Goal: Task Accomplishment & Management: Manage account settings

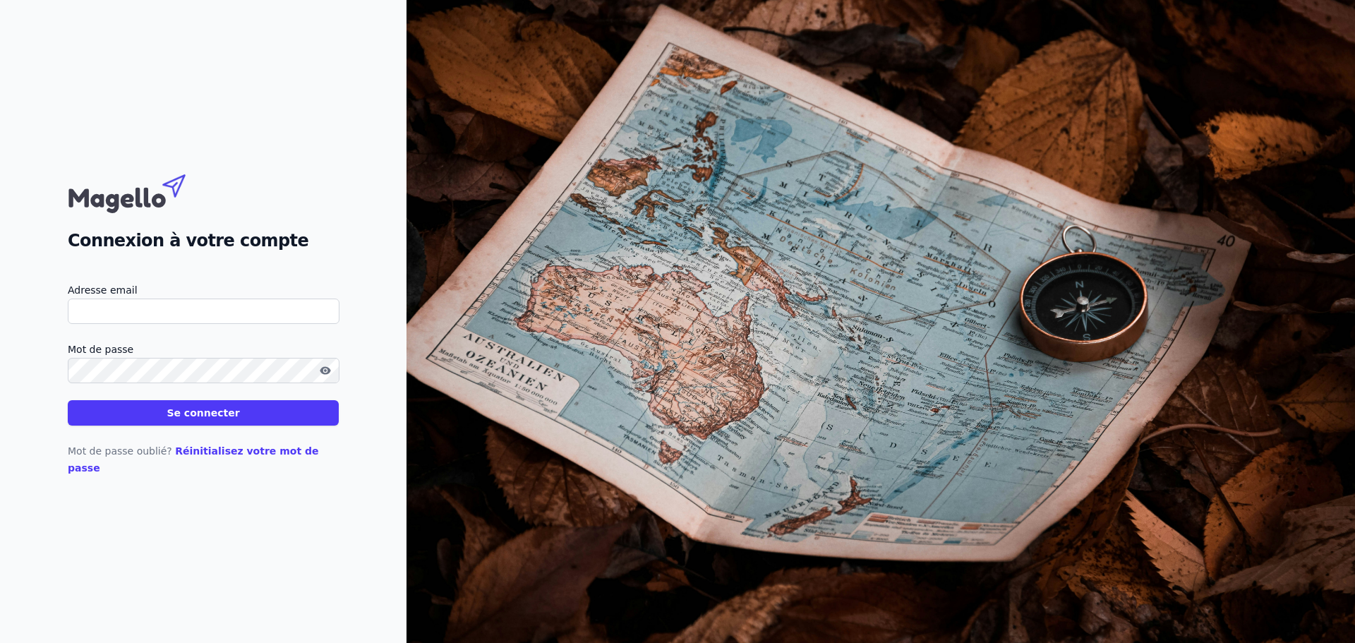
click at [121, 320] on input "Adresse email" at bounding box center [204, 310] width 272 height 25
type input "[EMAIL_ADDRESS][DOMAIN_NAME]"
click at [316, 379] on button "button" at bounding box center [325, 370] width 23 height 17
click at [327, 376] on icon "button" at bounding box center [325, 370] width 11 height 11
click at [325, 374] on icon "button" at bounding box center [325, 370] width 11 height 8
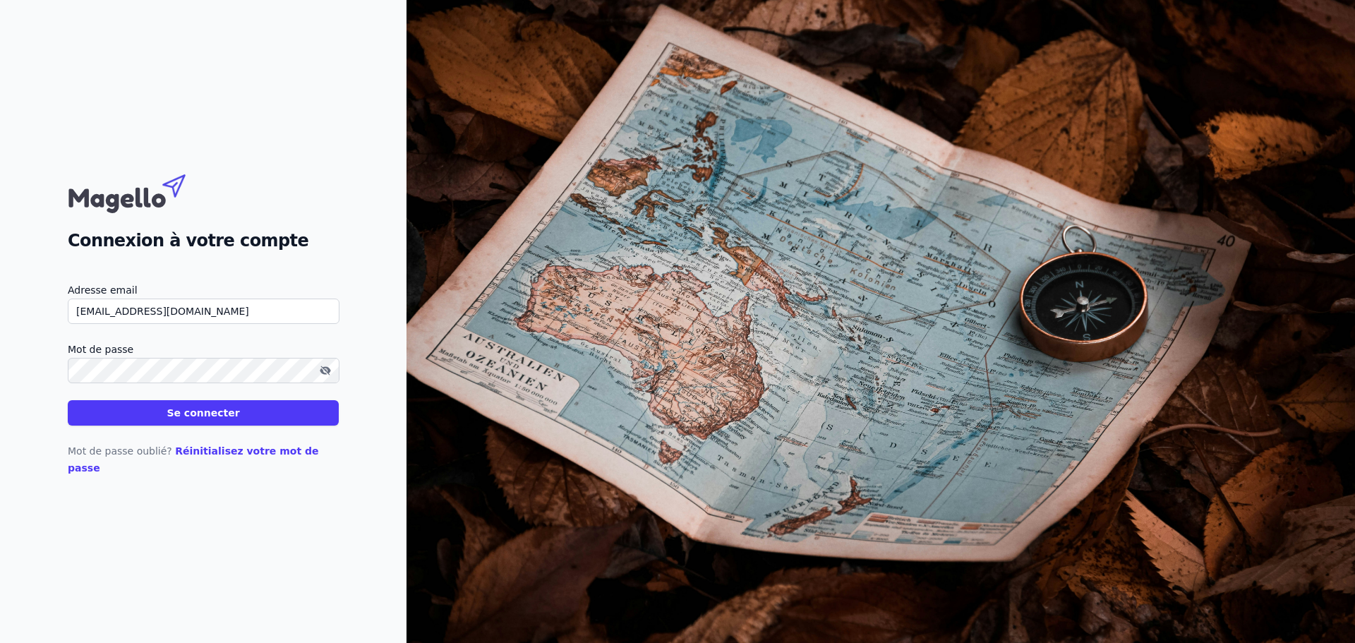
click at [68, 400] on button "Se connecter" at bounding box center [203, 412] width 271 height 25
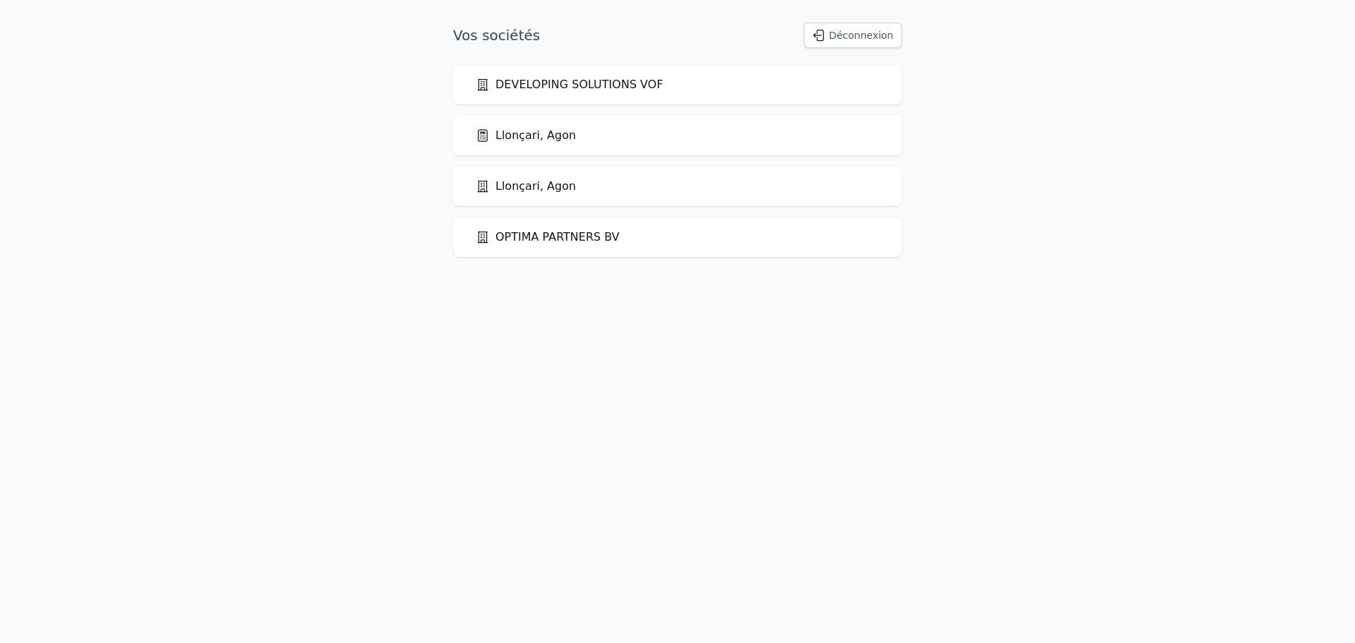
click at [523, 136] on link "Llonçari, Agon" at bounding box center [526, 135] width 100 height 17
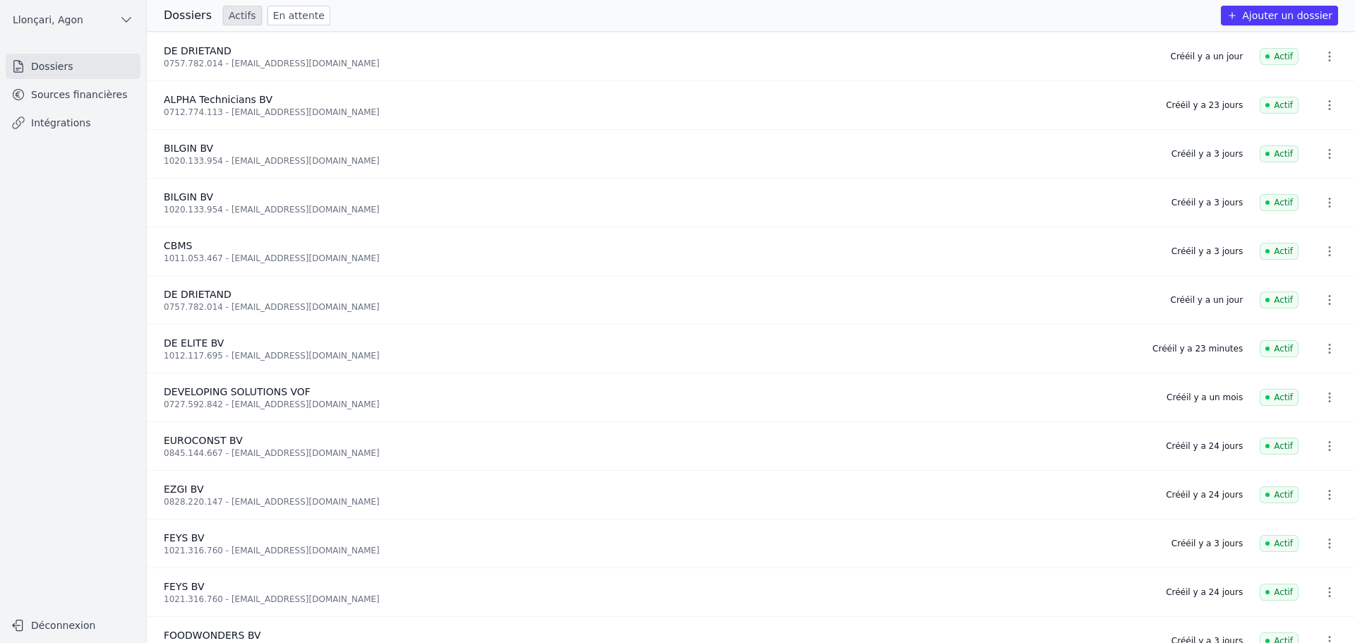
click at [76, 90] on link "Sources financières" at bounding box center [73, 94] width 135 height 25
